Goal: Task Accomplishment & Management: Manage account settings

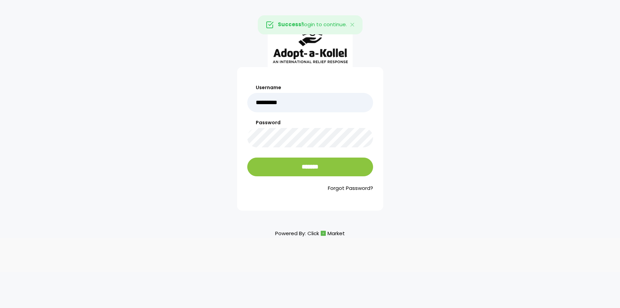
type input "*********"
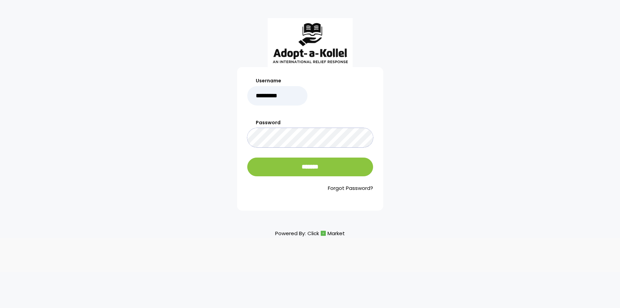
click at [247, 158] on input "*******" at bounding box center [310, 167] width 126 height 19
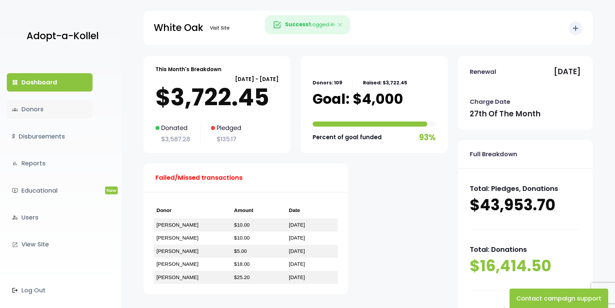
click at [38, 115] on link "groups Donors" at bounding box center [50, 109] width 86 height 18
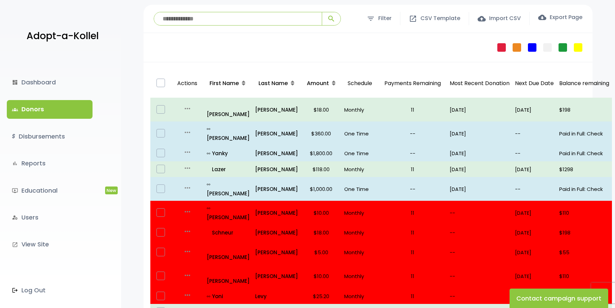
scroll to position [68, 0]
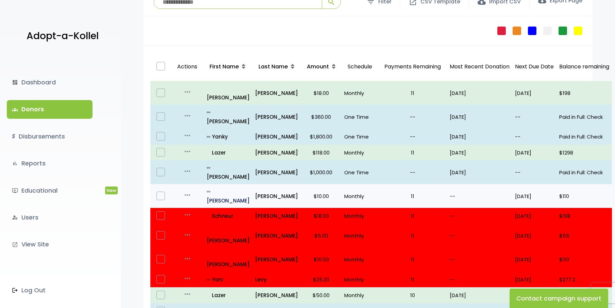
click at [223, 187] on p "all_inclusive [PERSON_NAME]" at bounding box center [228, 196] width 43 height 18
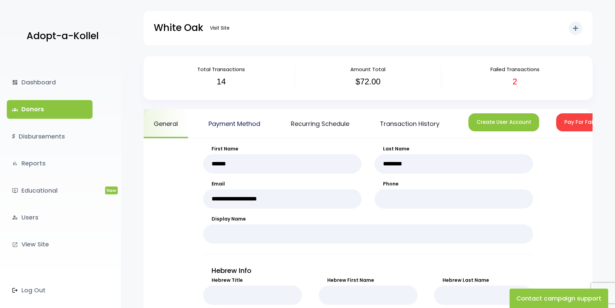
click at [254, 124] on link "Payment Method" at bounding box center [234, 123] width 72 height 29
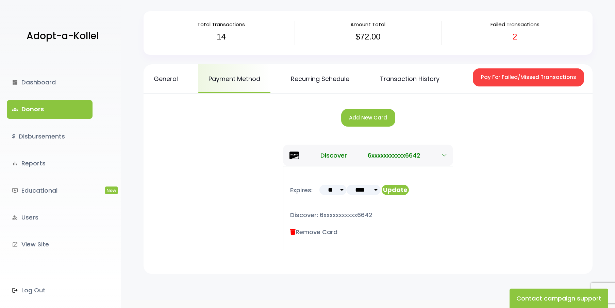
scroll to position [3, 0]
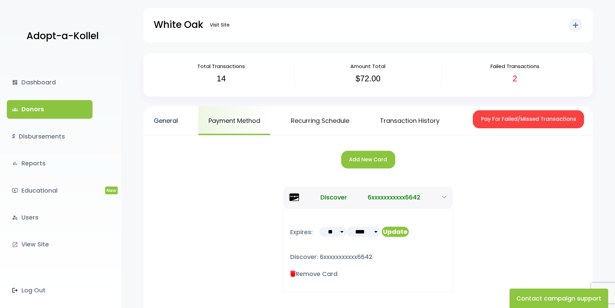
click at [165, 120] on link "General" at bounding box center [166, 120] width 45 height 29
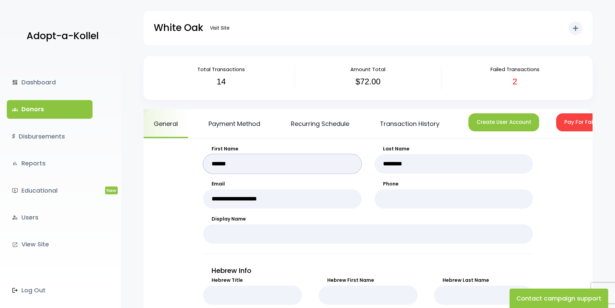
drag, startPoint x: 256, startPoint y: 169, endPoint x: 201, endPoint y: 167, distance: 54.8
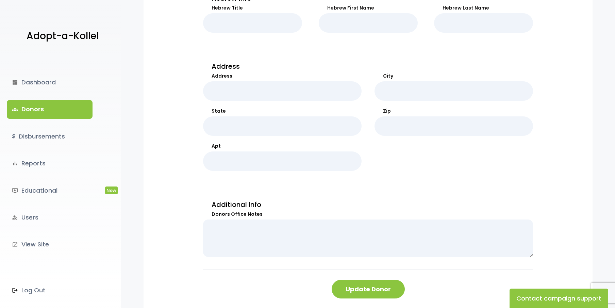
scroll to position [353, 0]
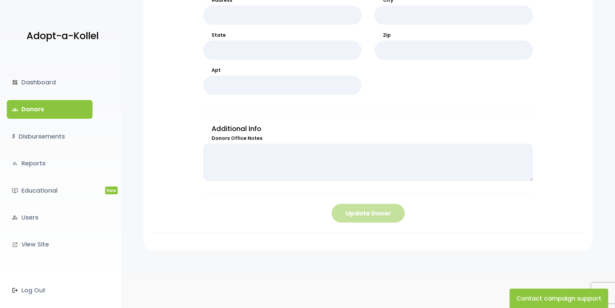
type input "******"
click at [382, 215] on button "Update Donor" at bounding box center [368, 213] width 73 height 19
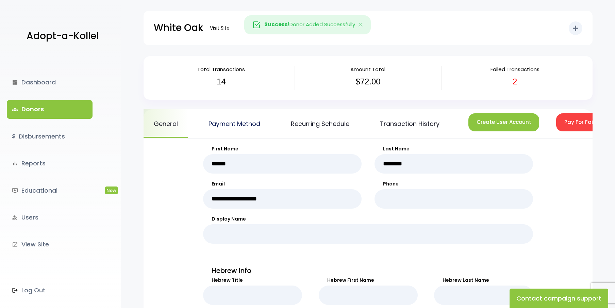
click at [251, 124] on link "Payment Method" at bounding box center [234, 123] width 72 height 29
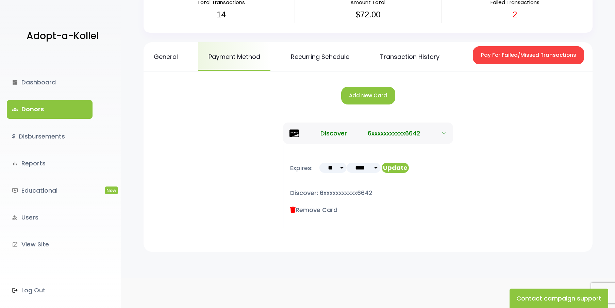
scroll to position [71, 0]
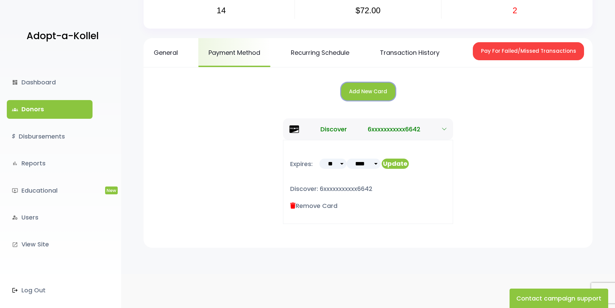
click at [375, 87] on button "Add New Card" at bounding box center [368, 92] width 54 height 18
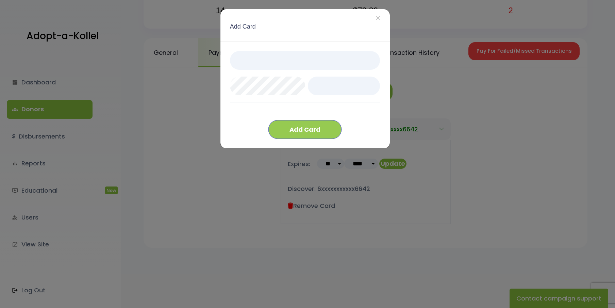
click at [315, 136] on button "Add Card" at bounding box center [304, 129] width 73 height 19
click at [311, 131] on button "Add Card" at bounding box center [304, 129] width 73 height 19
click at [378, 19] on span "×" at bounding box center [378, 18] width 5 height 15
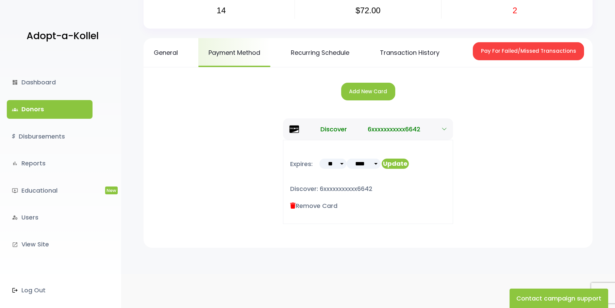
click at [366, 163] on select "**** **** **** **** **** **** **** **** **** **** **** **** ****" at bounding box center [364, 164] width 34 height 10
select select "**"
click at [347, 159] on select "**** **** **** **** **** **** **** **** **** **** **** **** ****" at bounding box center [364, 164] width 34 height 10
click at [400, 161] on button "Update" at bounding box center [395, 164] width 27 height 10
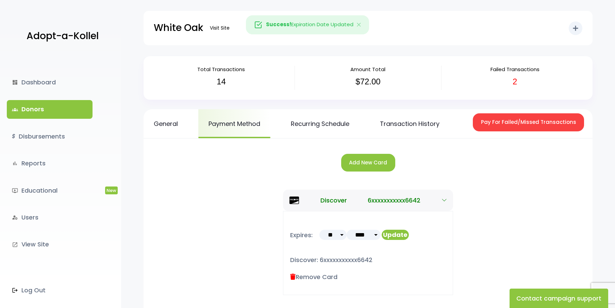
scroll to position [71, 0]
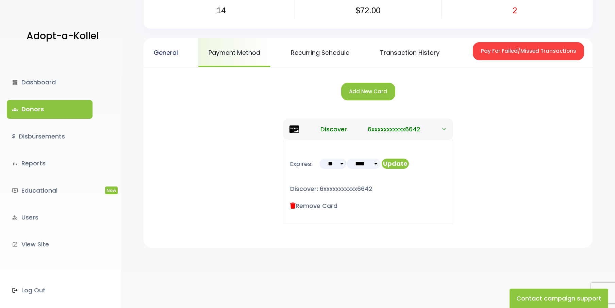
click at [164, 53] on link "General" at bounding box center [166, 52] width 45 height 29
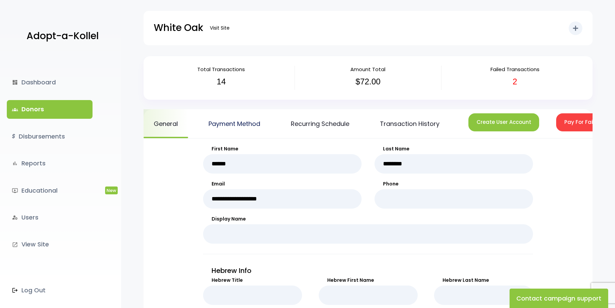
click at [244, 121] on link "Payment Method" at bounding box center [234, 123] width 72 height 29
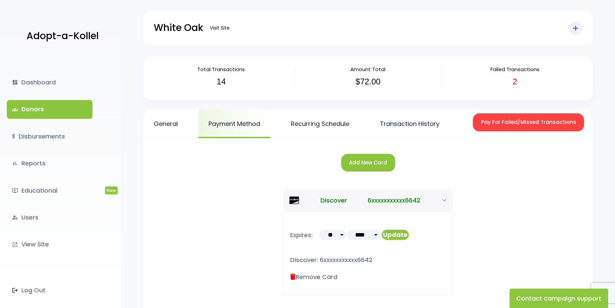
click at [418, 120] on link "Transaction History" at bounding box center [410, 123] width 80 height 29
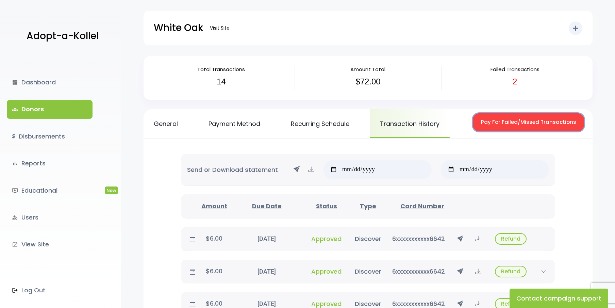
click at [542, 124] on button "Pay For Failed/Missed Transactions" at bounding box center [528, 122] width 111 height 18
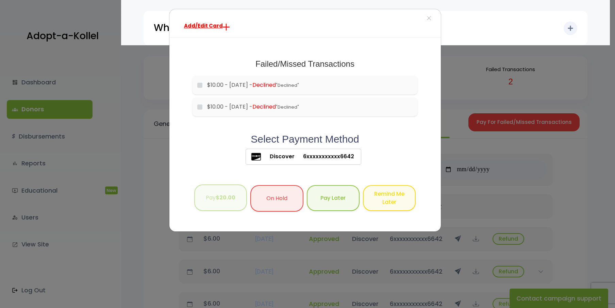
click at [215, 205] on button "Pay $20.00" at bounding box center [220, 197] width 53 height 27
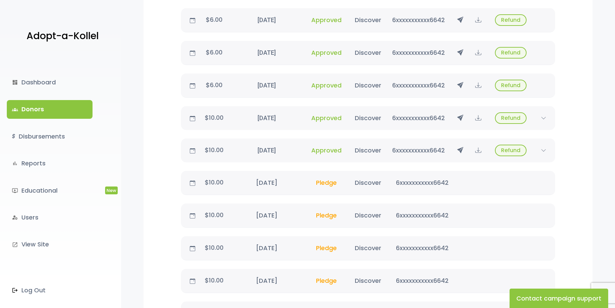
scroll to position [490, 0]
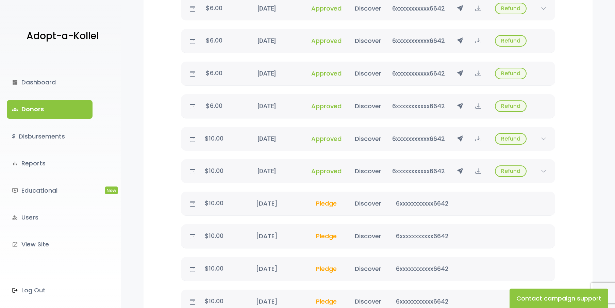
click at [36, 109] on link "groups Donors" at bounding box center [50, 109] width 86 height 18
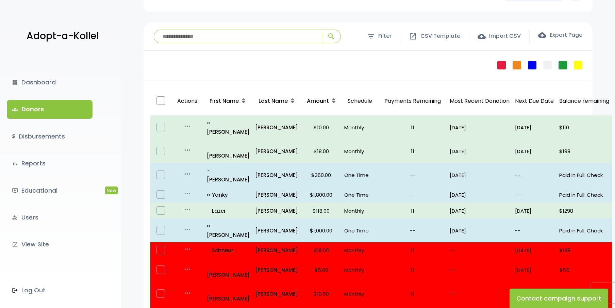
scroll to position [136, 0]
